Goal: Task Accomplishment & Management: Manage account settings

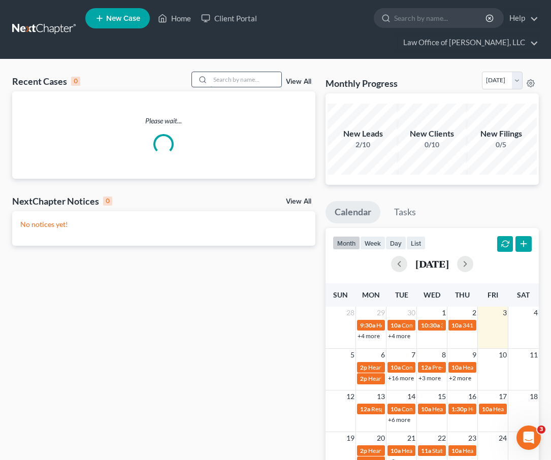
click at [222, 81] on input "search" at bounding box center [245, 79] width 71 height 15
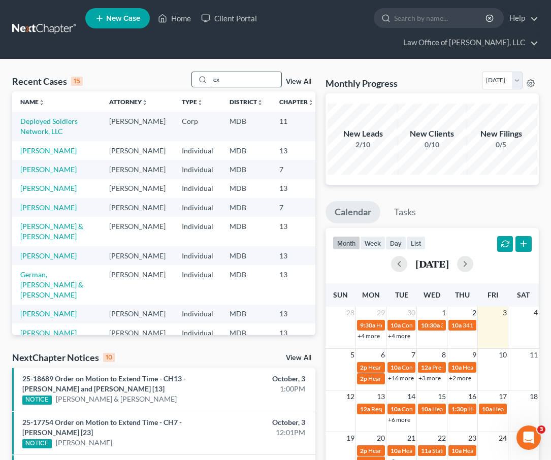
type input "e"
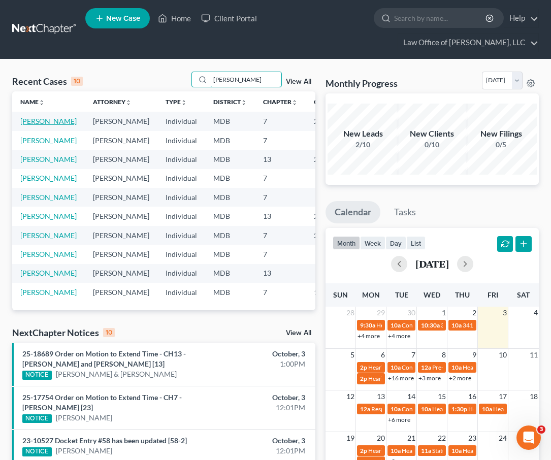
type input "[PERSON_NAME]"
click at [29, 121] on link "[PERSON_NAME]" at bounding box center [48, 121] width 56 height 9
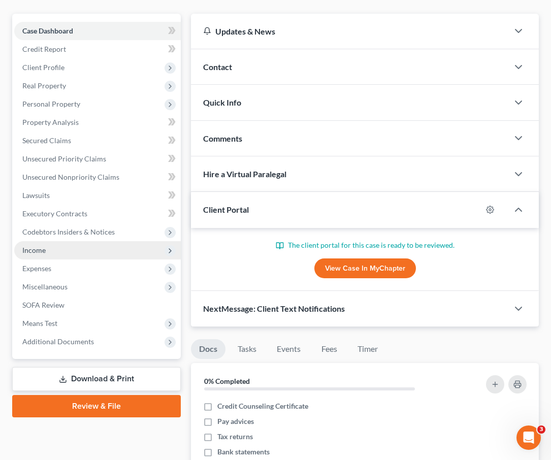
scroll to position [129, 0]
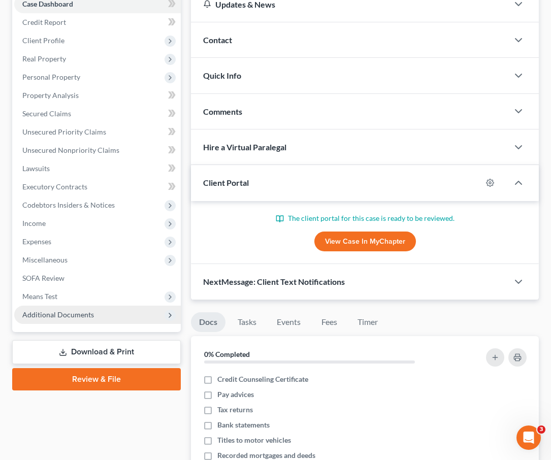
click at [41, 310] on span "Additional Documents" at bounding box center [58, 314] width 72 height 9
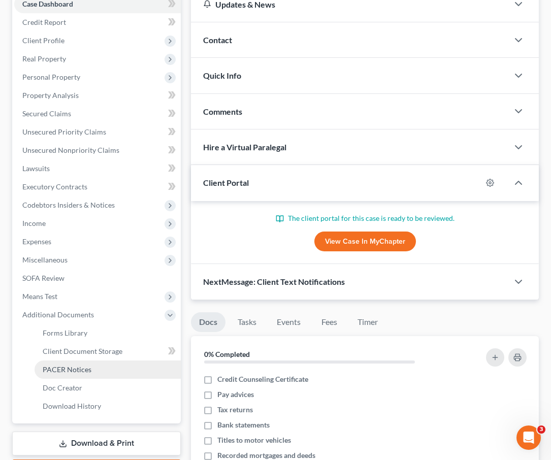
click at [48, 372] on span "PACER Notices" at bounding box center [67, 369] width 49 height 9
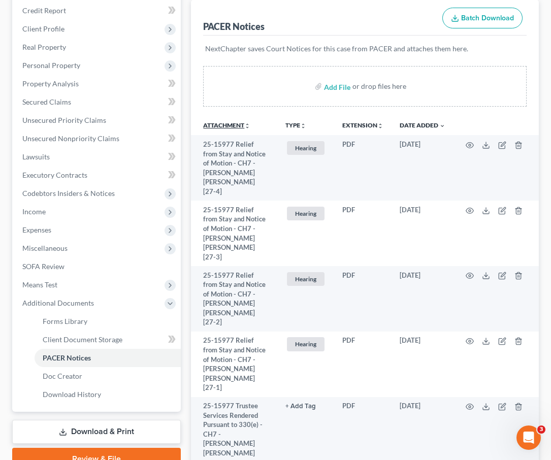
scroll to position [142, 0]
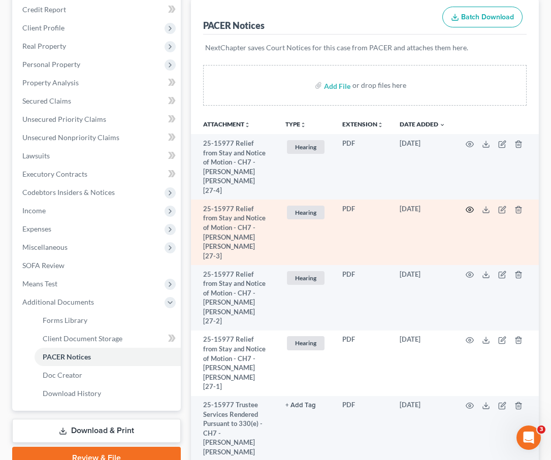
click at [469, 207] on icon "button" at bounding box center [470, 210] width 8 height 6
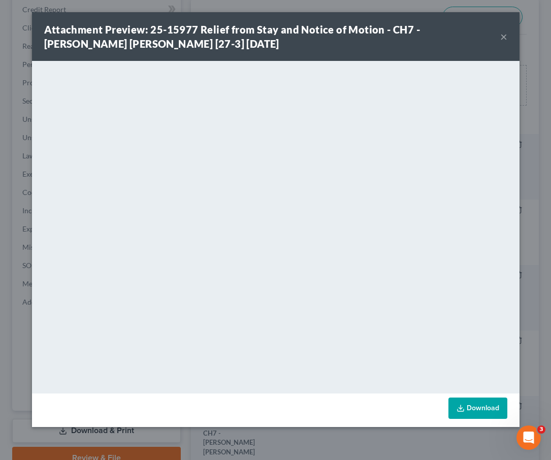
click at [501, 38] on button "×" at bounding box center [503, 36] width 7 height 12
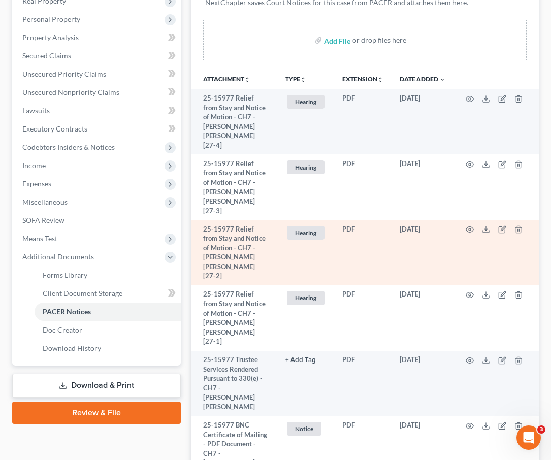
scroll to position [191, 0]
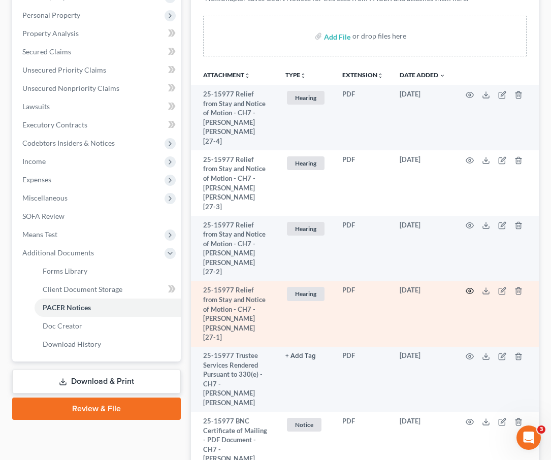
click at [472, 287] on icon "button" at bounding box center [470, 291] width 8 height 8
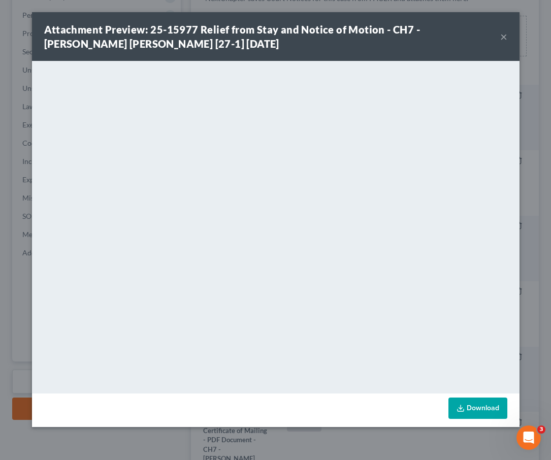
click at [504, 34] on button "×" at bounding box center [503, 36] width 7 height 12
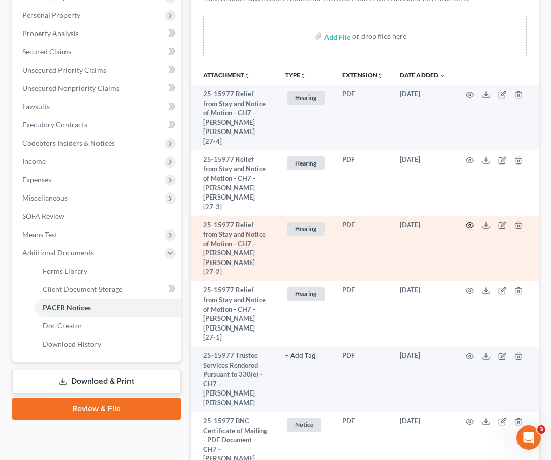
click at [467, 222] on icon "button" at bounding box center [470, 226] width 8 height 8
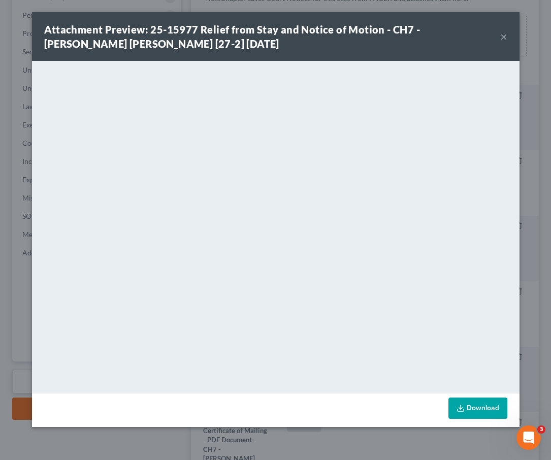
click at [504, 33] on button "×" at bounding box center [503, 36] width 7 height 12
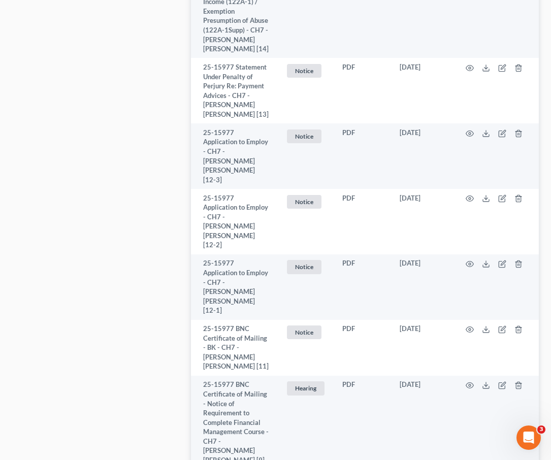
scroll to position [1762, 0]
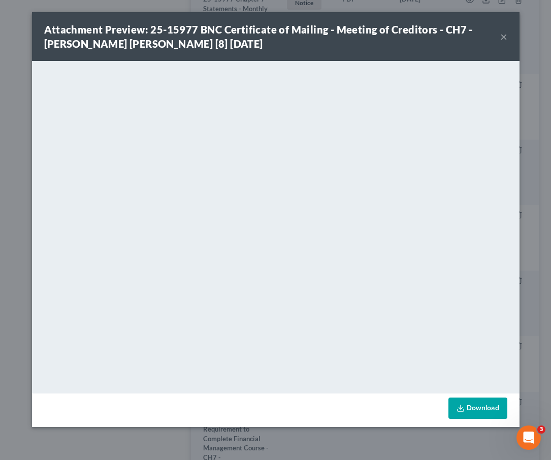
click at [503, 35] on button "×" at bounding box center [503, 36] width 7 height 12
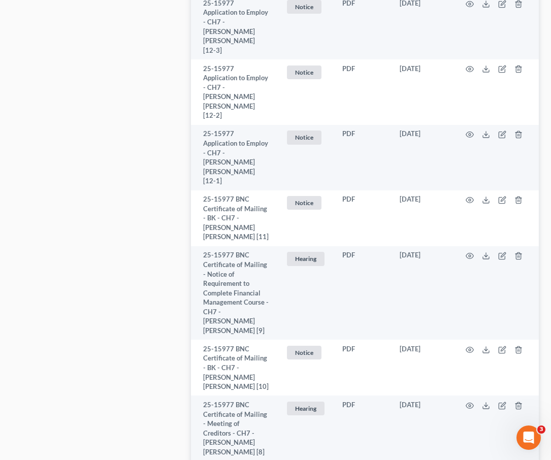
scroll to position [1902, 0]
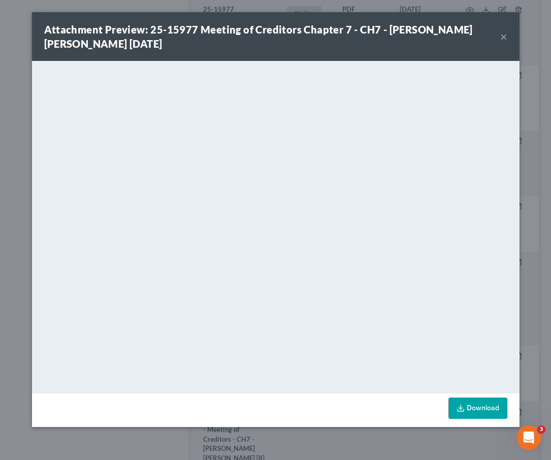
click at [503, 39] on button "×" at bounding box center [503, 36] width 7 height 12
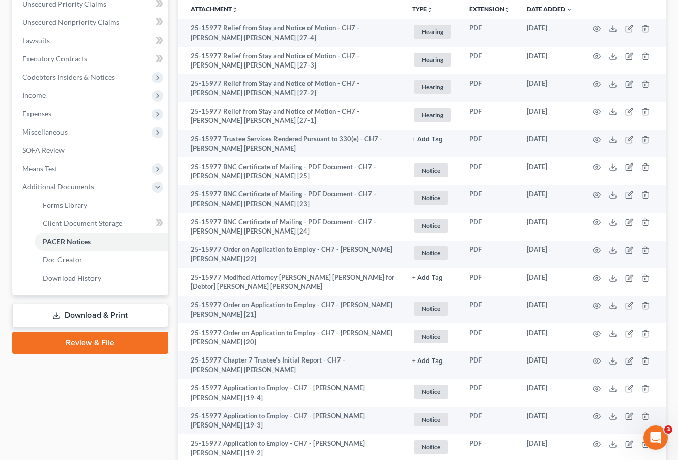
scroll to position [0, 0]
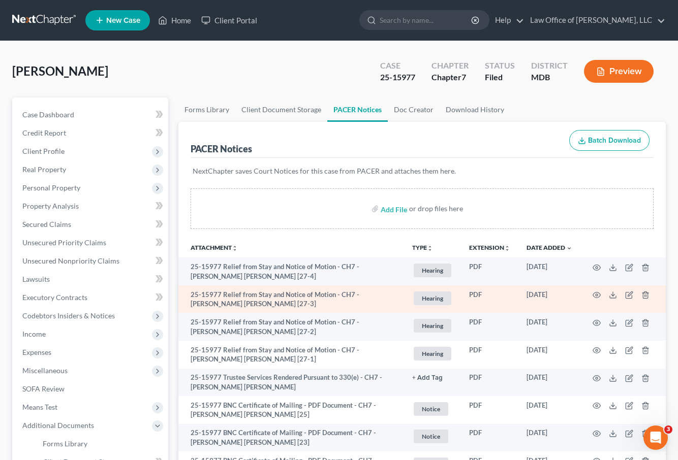
click at [551, 294] on td at bounding box center [622, 300] width 85 height 28
click at [551, 294] on icon "button" at bounding box center [596, 295] width 8 height 8
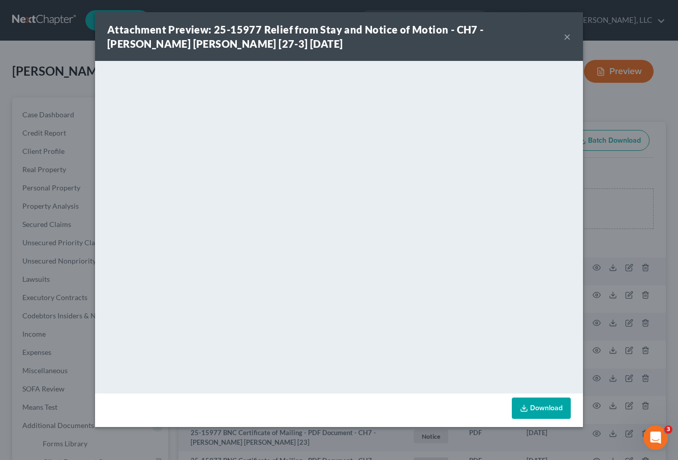
click at [551, 38] on button "×" at bounding box center [566, 36] width 7 height 12
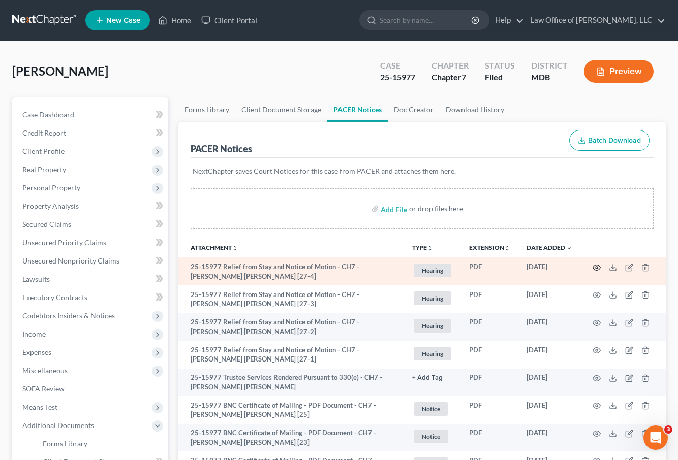
click at [551, 266] on icon "button" at bounding box center [596, 268] width 8 height 8
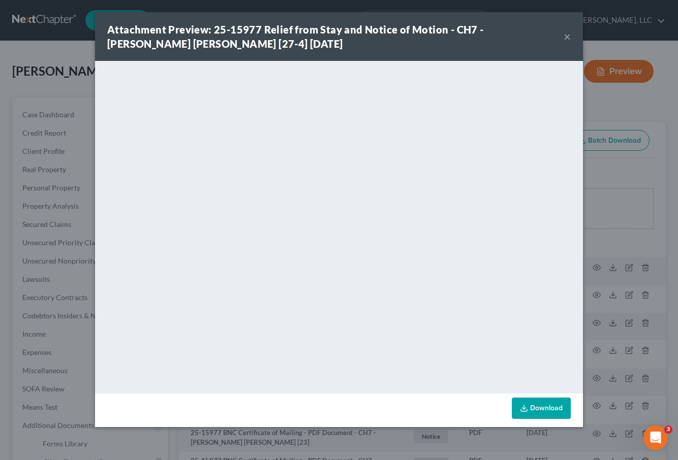
click at [551, 35] on button "×" at bounding box center [566, 36] width 7 height 12
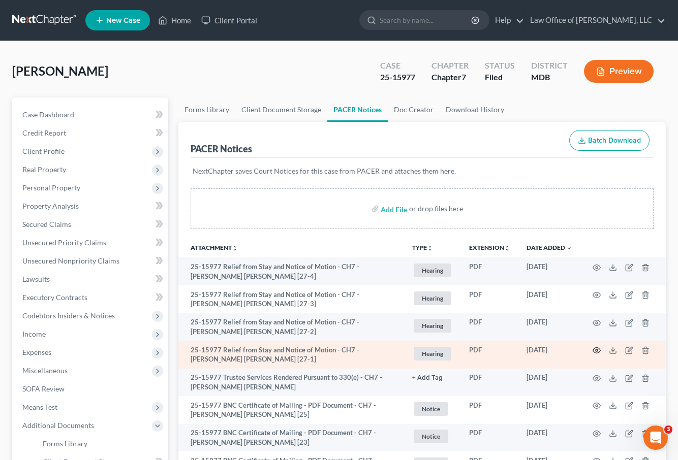
click at [551, 349] on icon "button" at bounding box center [596, 350] width 8 height 8
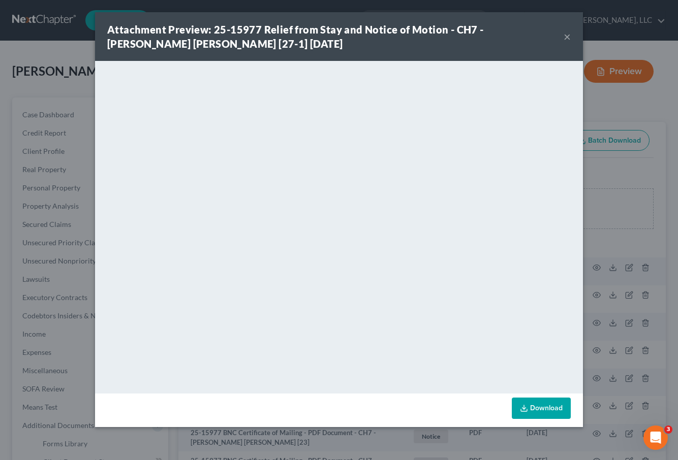
click at [431, 51] on div "Attachment Preview: 25-15977 Relief from Stay and Notice of Motion - CH7 - [PER…" at bounding box center [339, 36] width 488 height 49
